Goal: Information Seeking & Learning: Learn about a topic

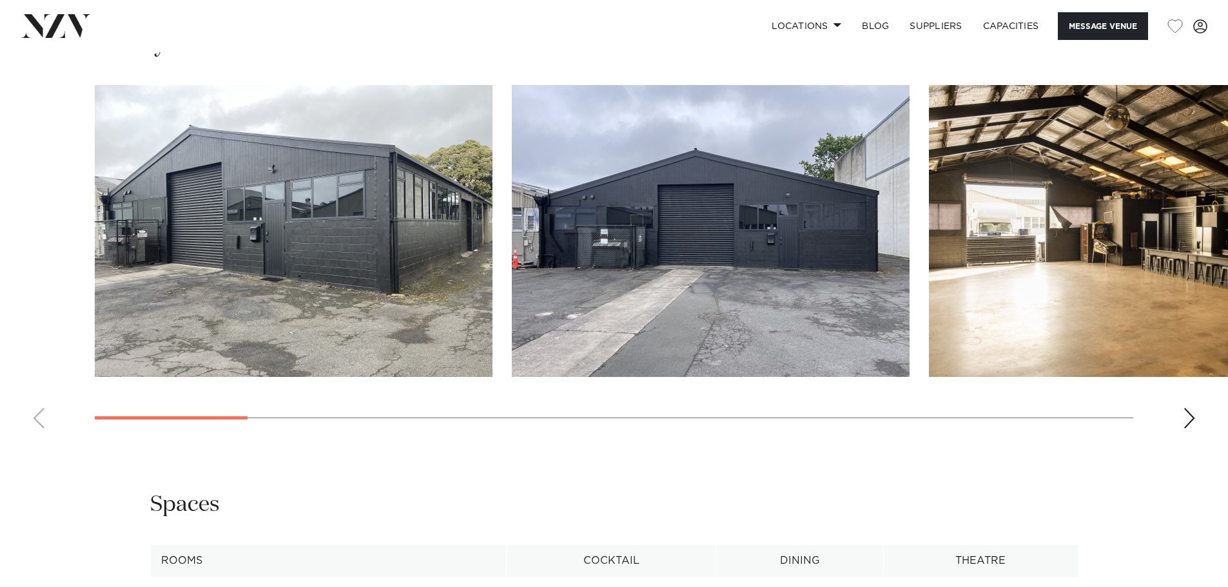
scroll to position [1289, 0]
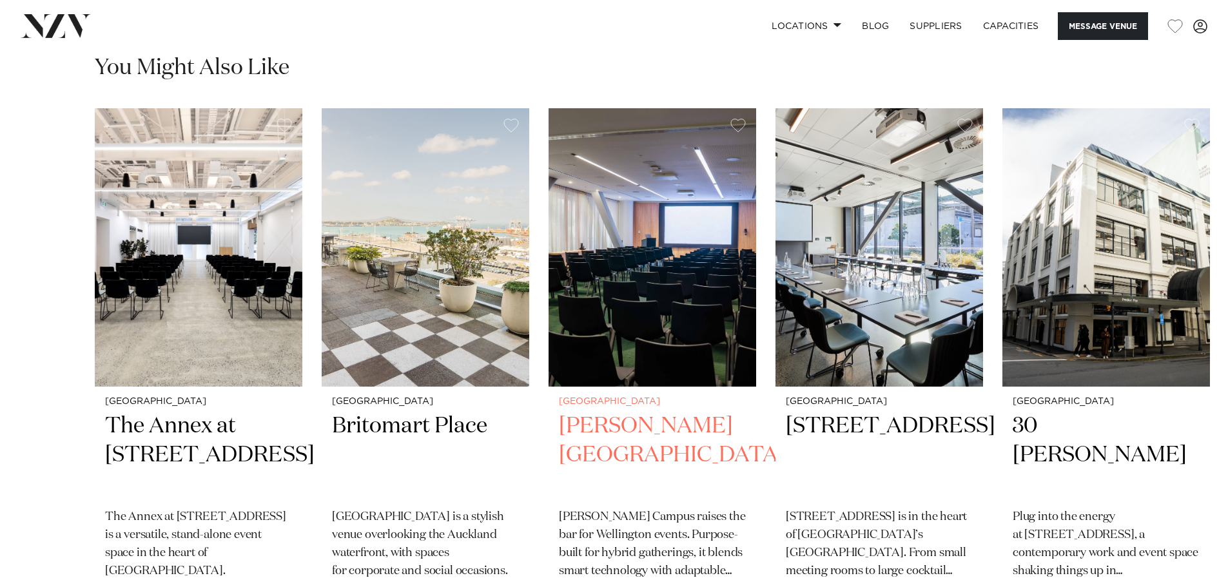
scroll to position [2127, 0]
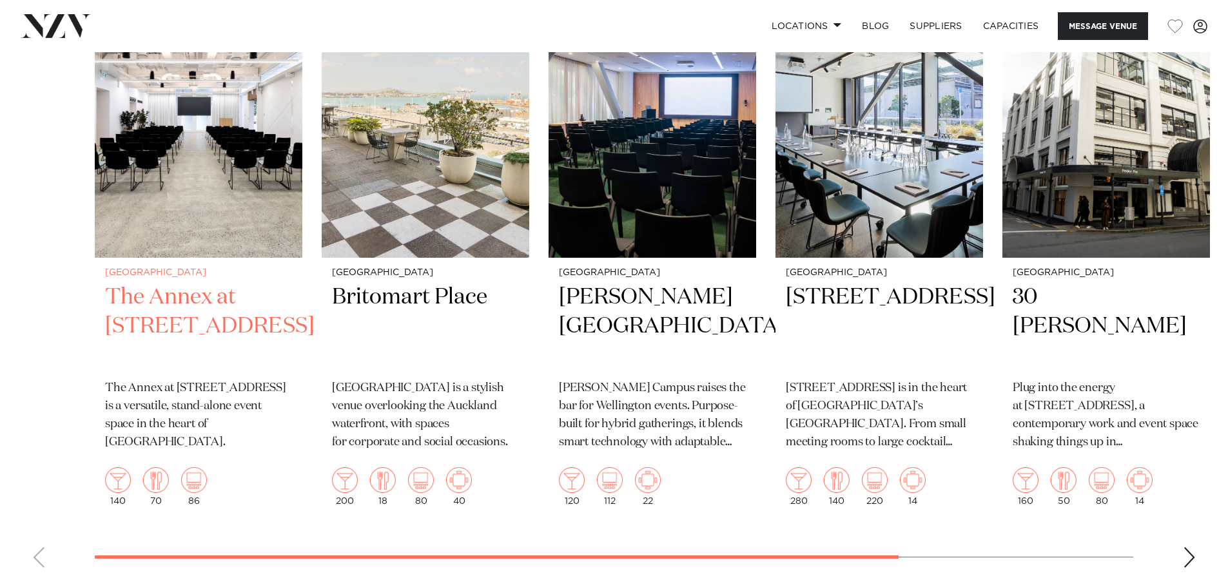
click at [203, 324] on h2 "The Annex at 10 Madden Street" at bounding box center [198, 326] width 187 height 87
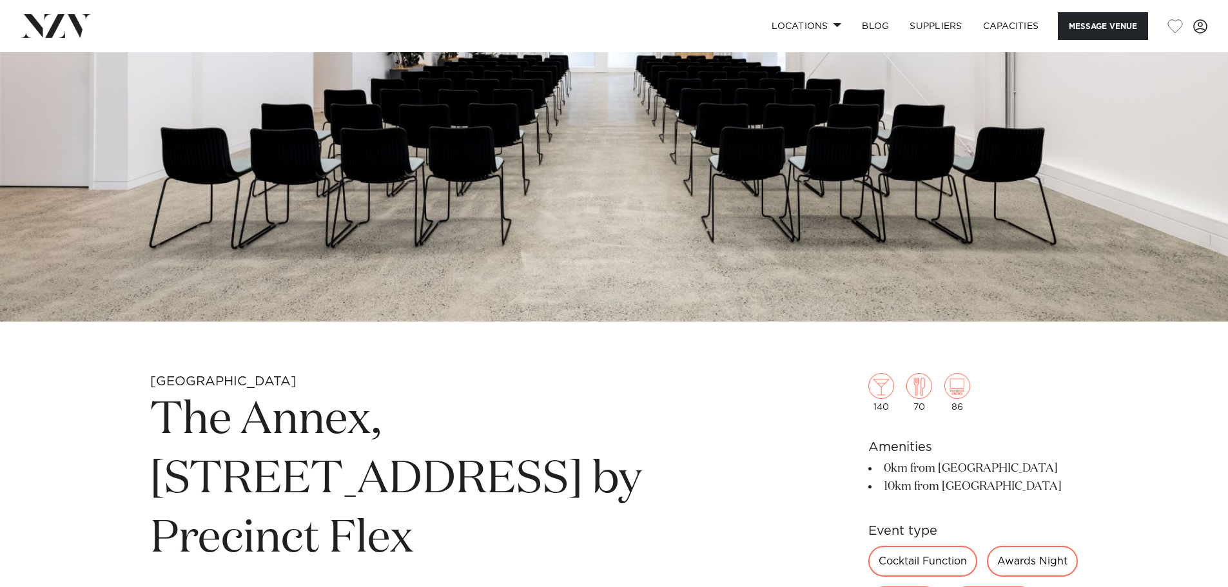
scroll to position [387, 0]
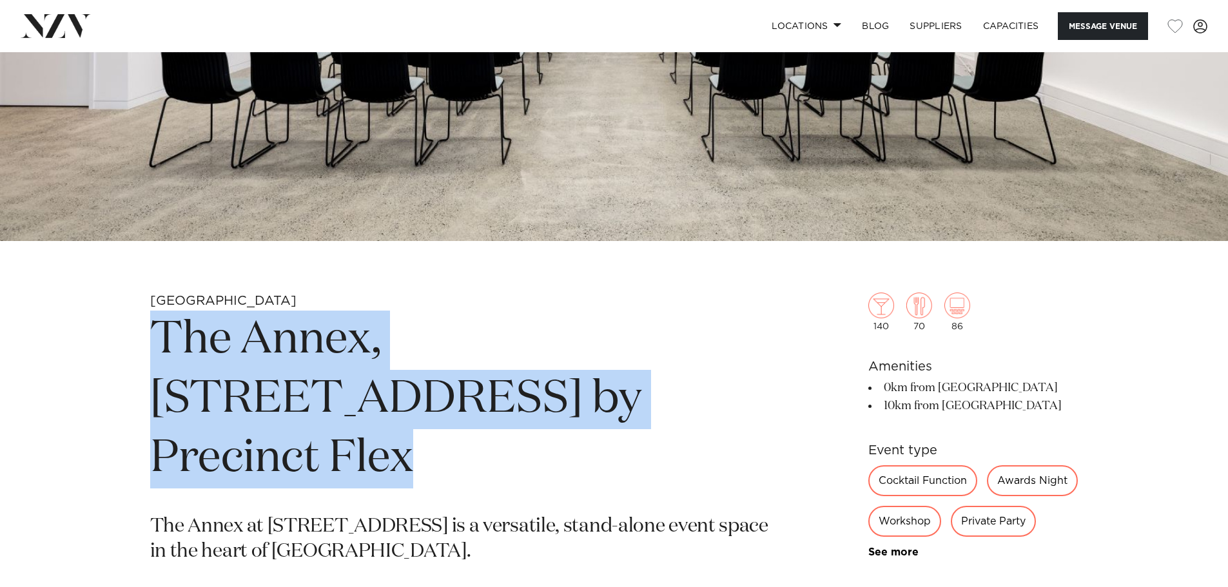
drag, startPoint x: 157, startPoint y: 336, endPoint x: 471, endPoint y: 382, distance: 317.1
click at [471, 382] on h1 "The Annex, 10 Madden Street by Precinct Flex" at bounding box center [463, 400] width 626 height 178
copy h1 "The Annex, 10 Madden Street by Precinct Flex"
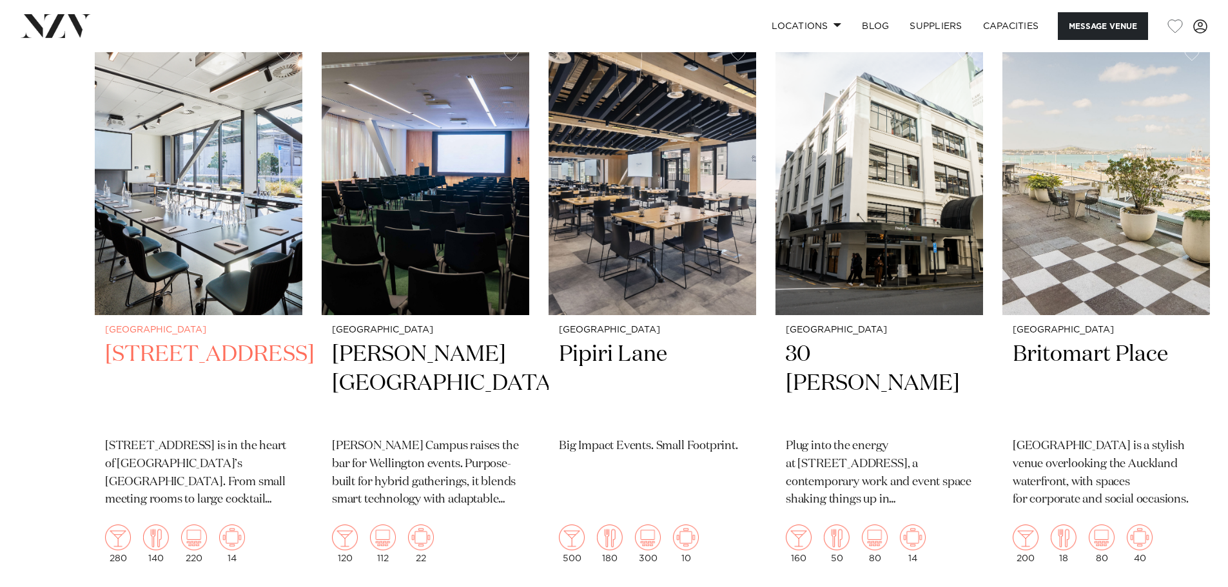
scroll to position [2449, 0]
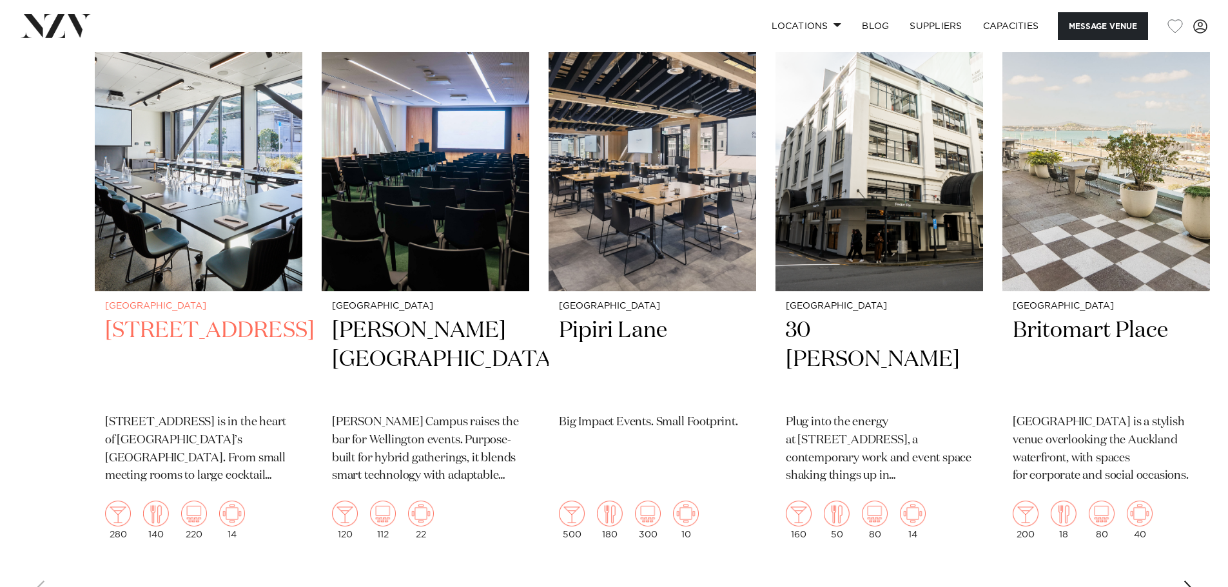
click at [206, 277] on img "1 / 6" at bounding box center [198, 152] width 207 height 278
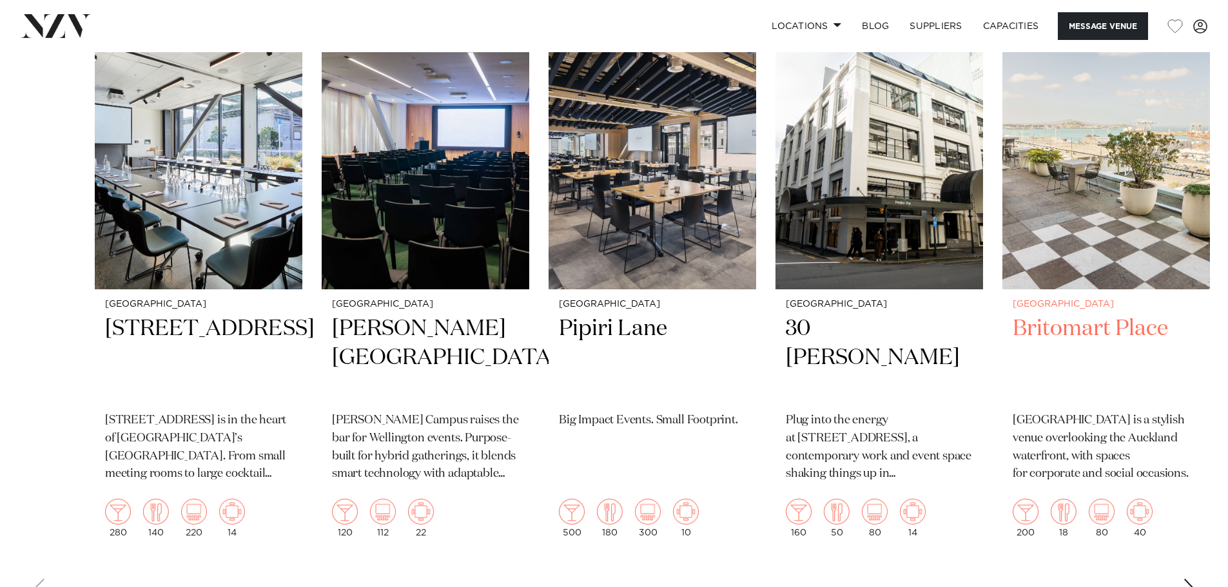
scroll to position [2449, 0]
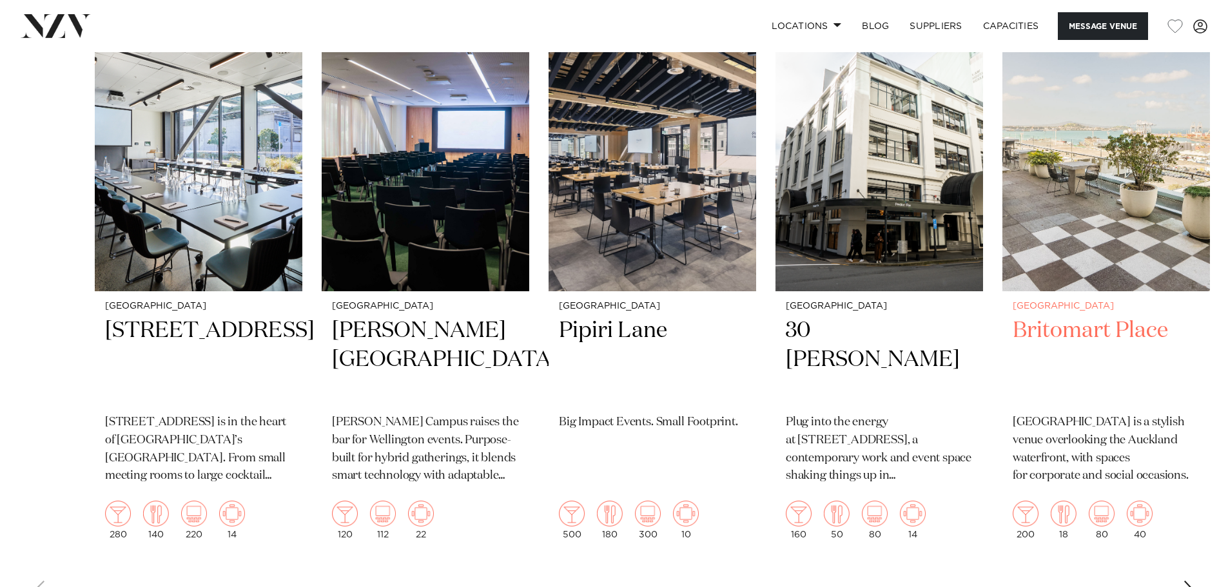
click at [1109, 361] on h2 "Britomart Place" at bounding box center [1105, 359] width 187 height 87
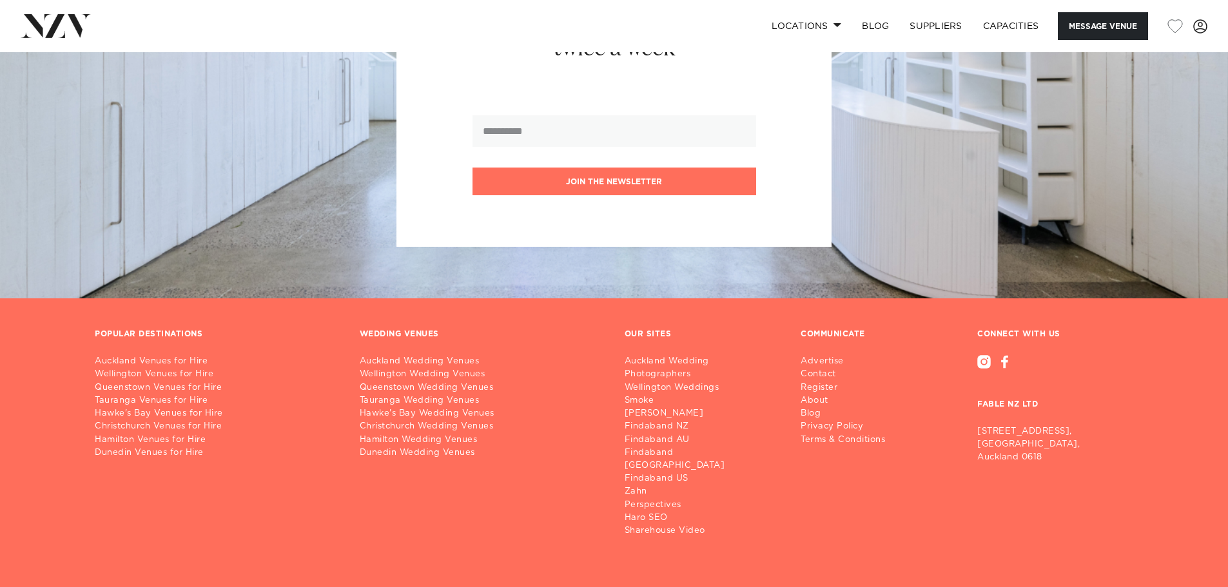
scroll to position [3482, 0]
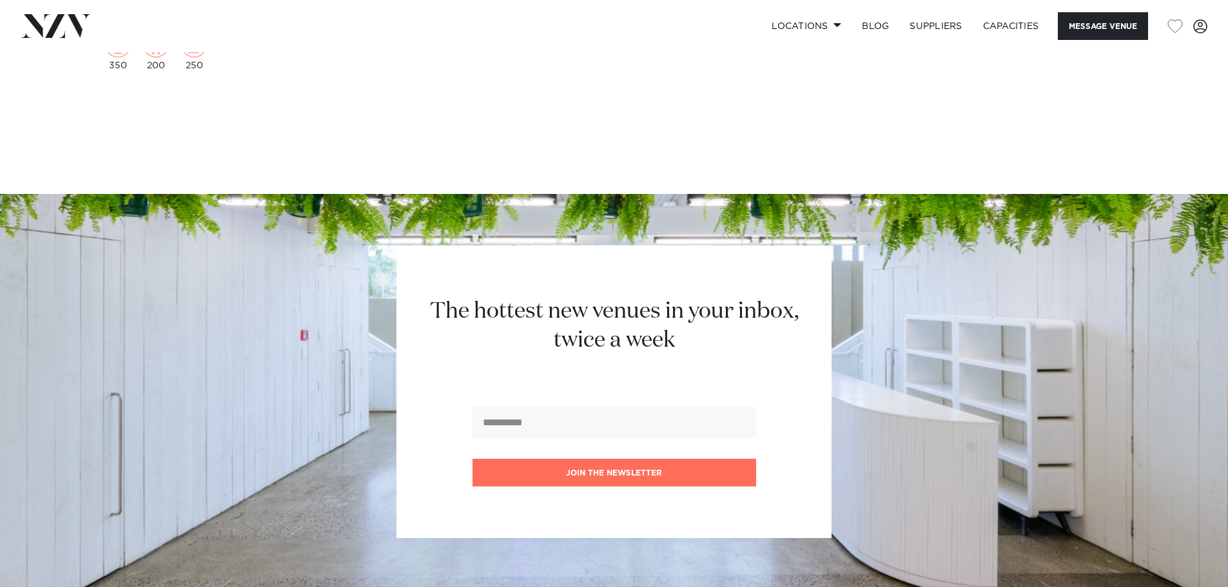
scroll to position [2835, 0]
